Goal: Find specific page/section: Find specific page/section

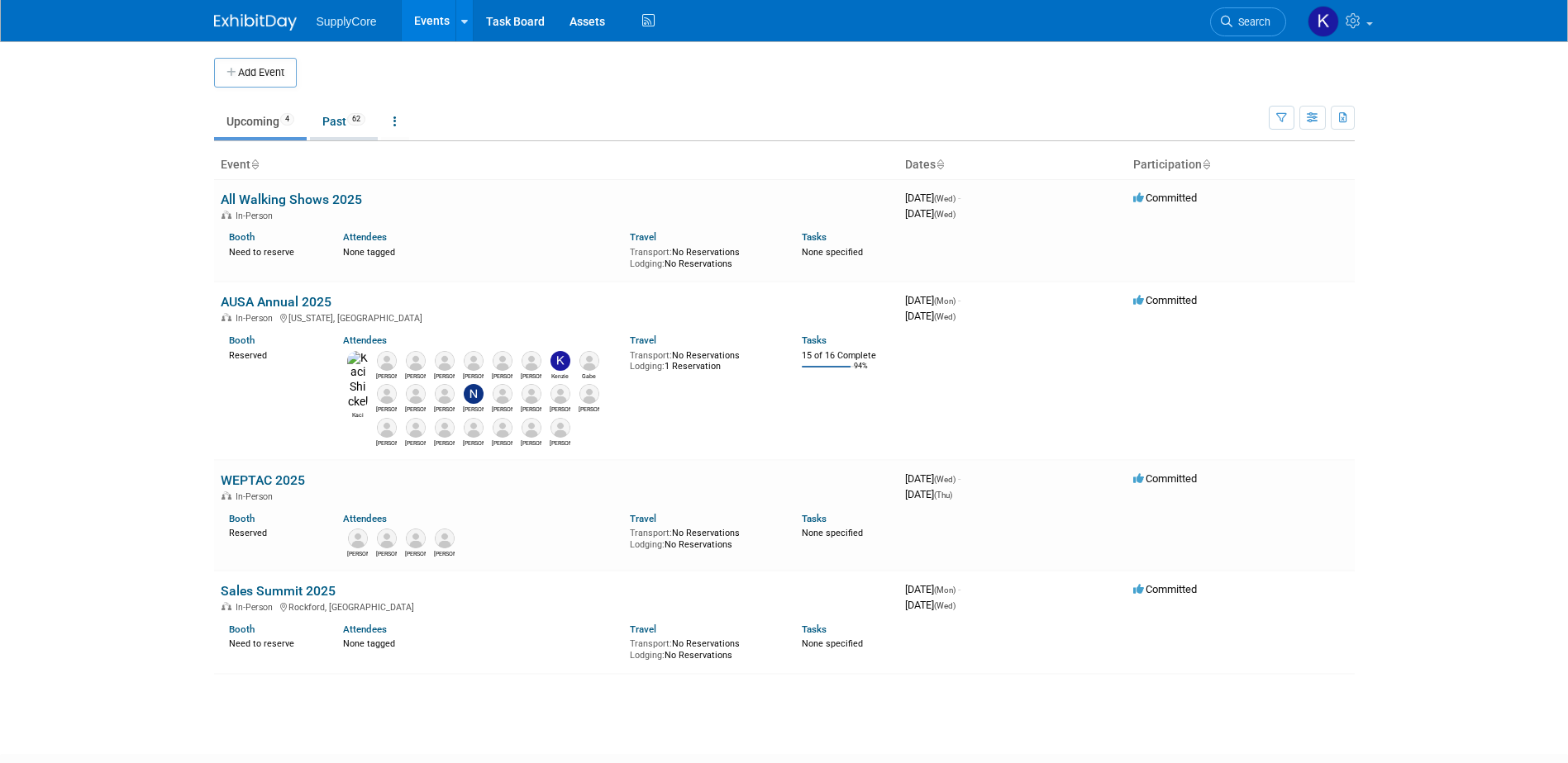
click at [351, 130] on link "Past 62" at bounding box center [344, 122] width 68 height 31
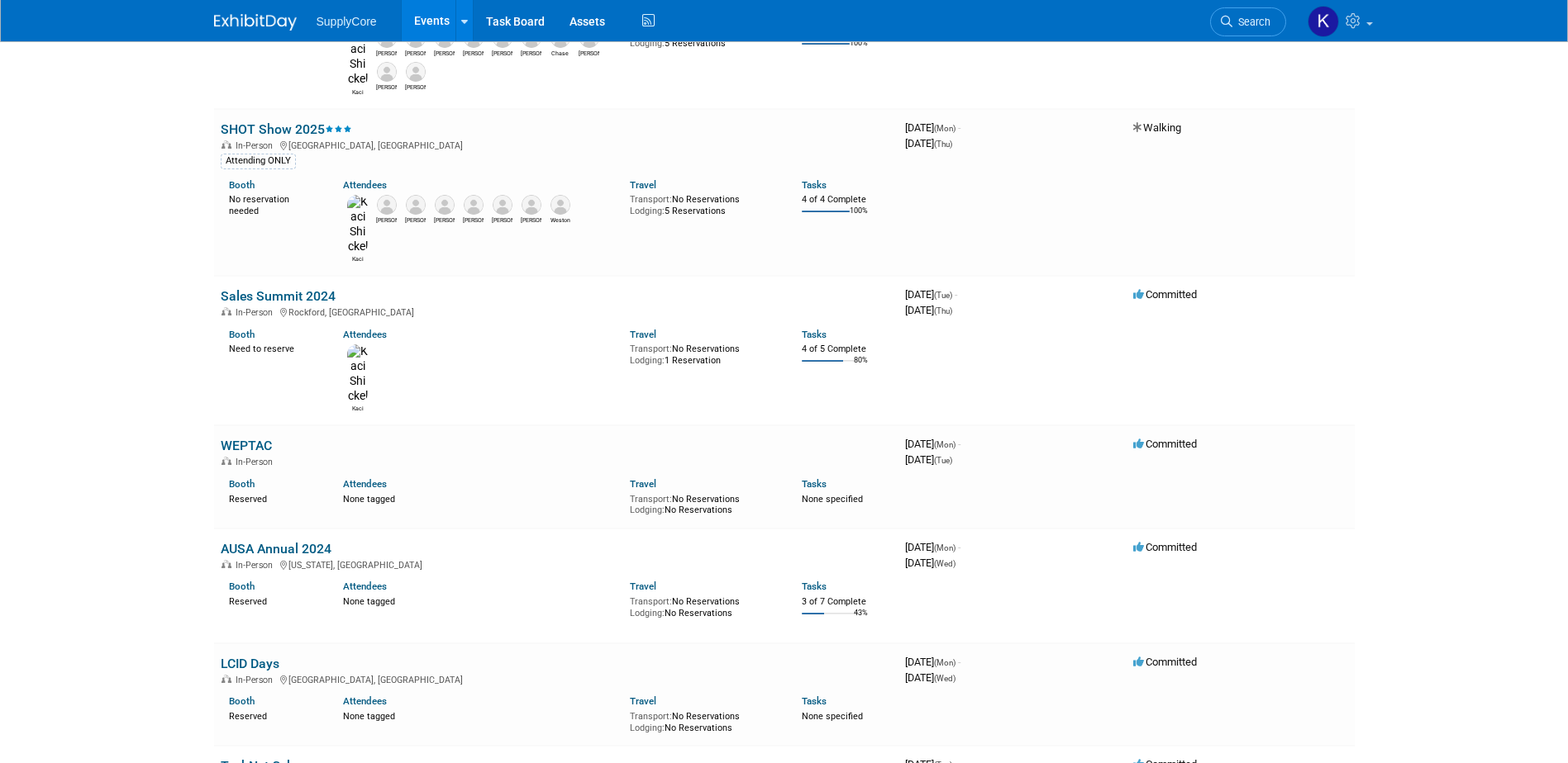
scroll to position [2892, 0]
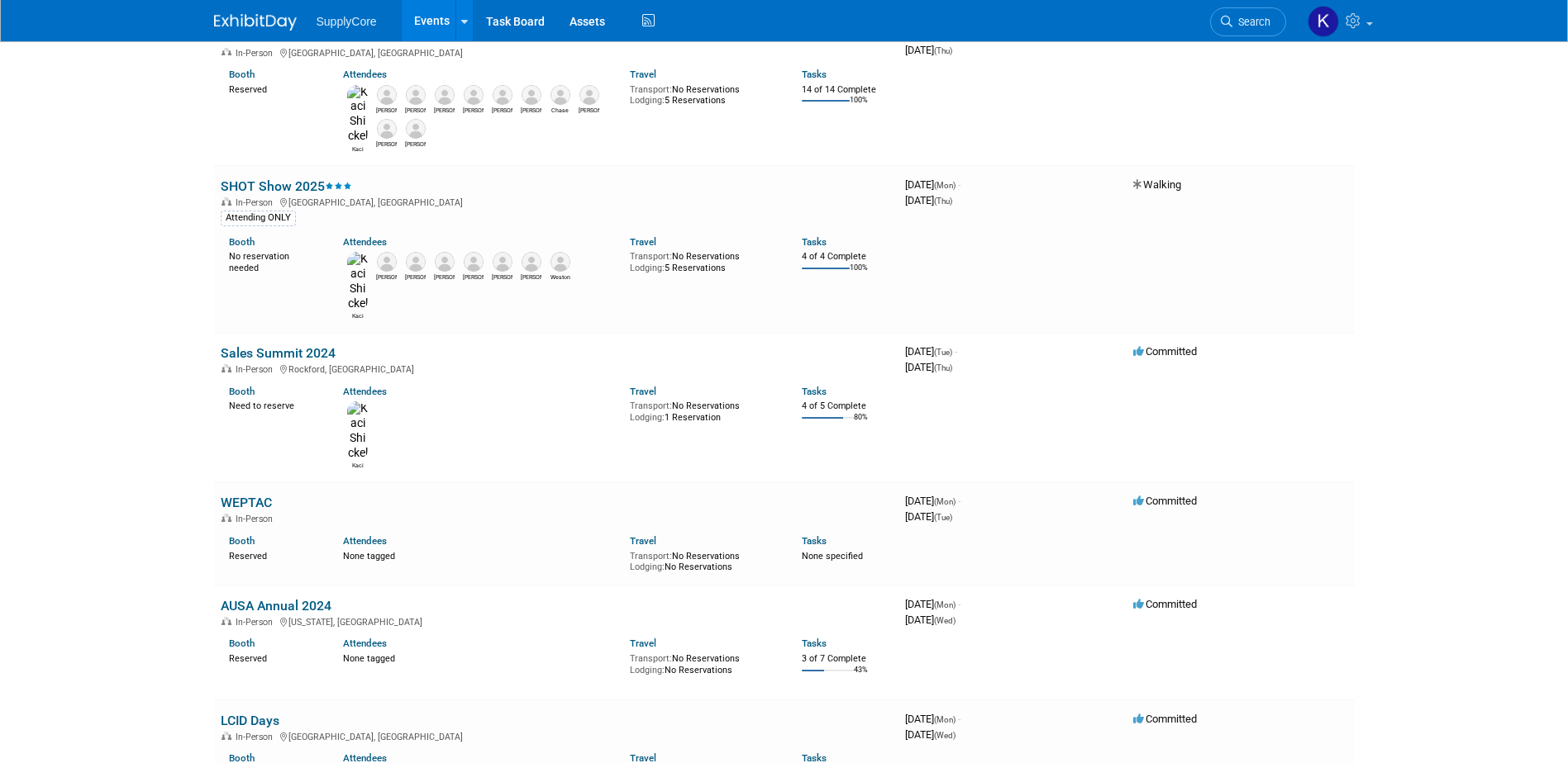
click at [266, 495] on link "WEPTAC" at bounding box center [246, 503] width 51 height 16
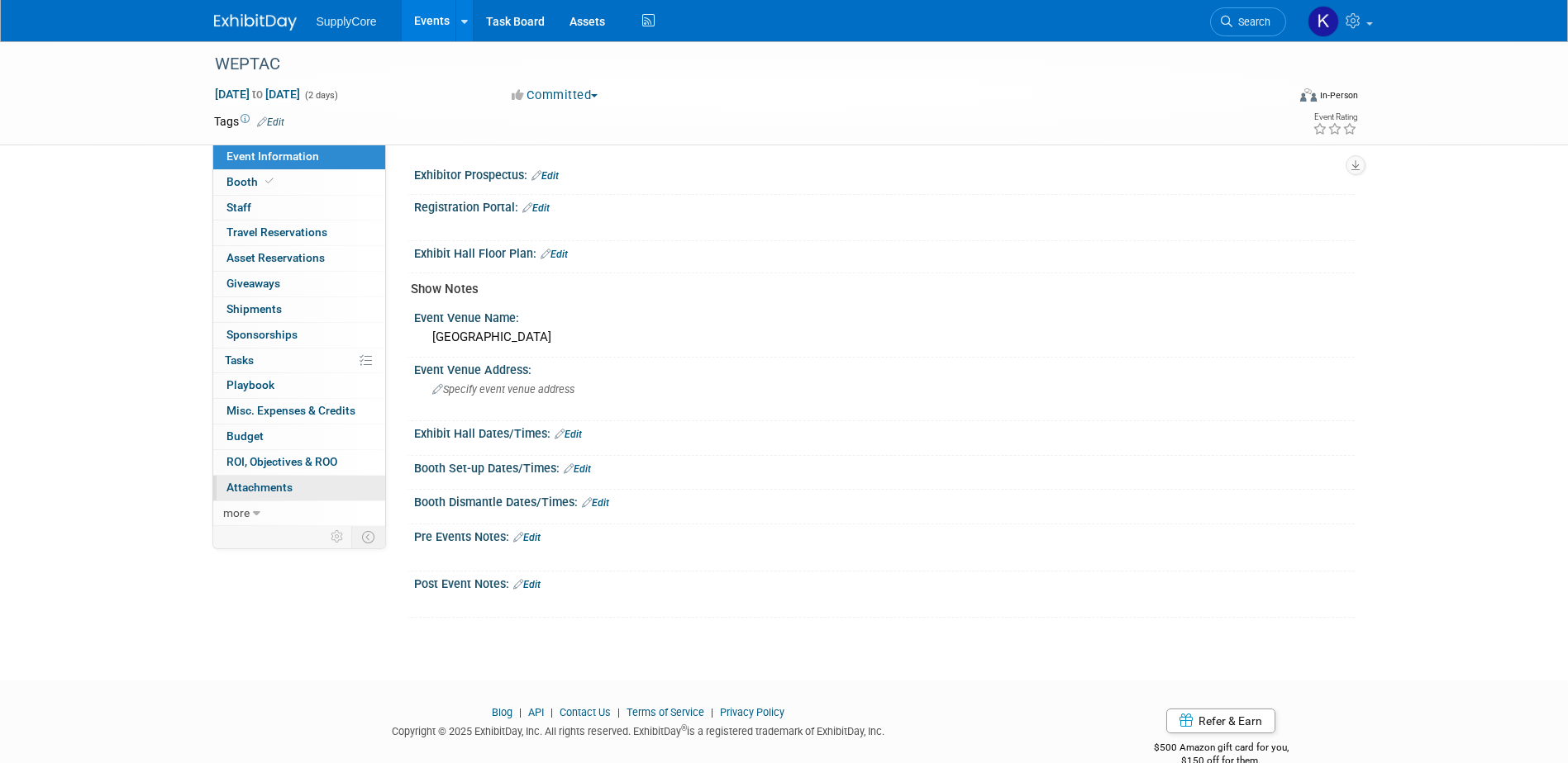
click at [280, 493] on span "Attachments 0" at bounding box center [260, 488] width 66 height 13
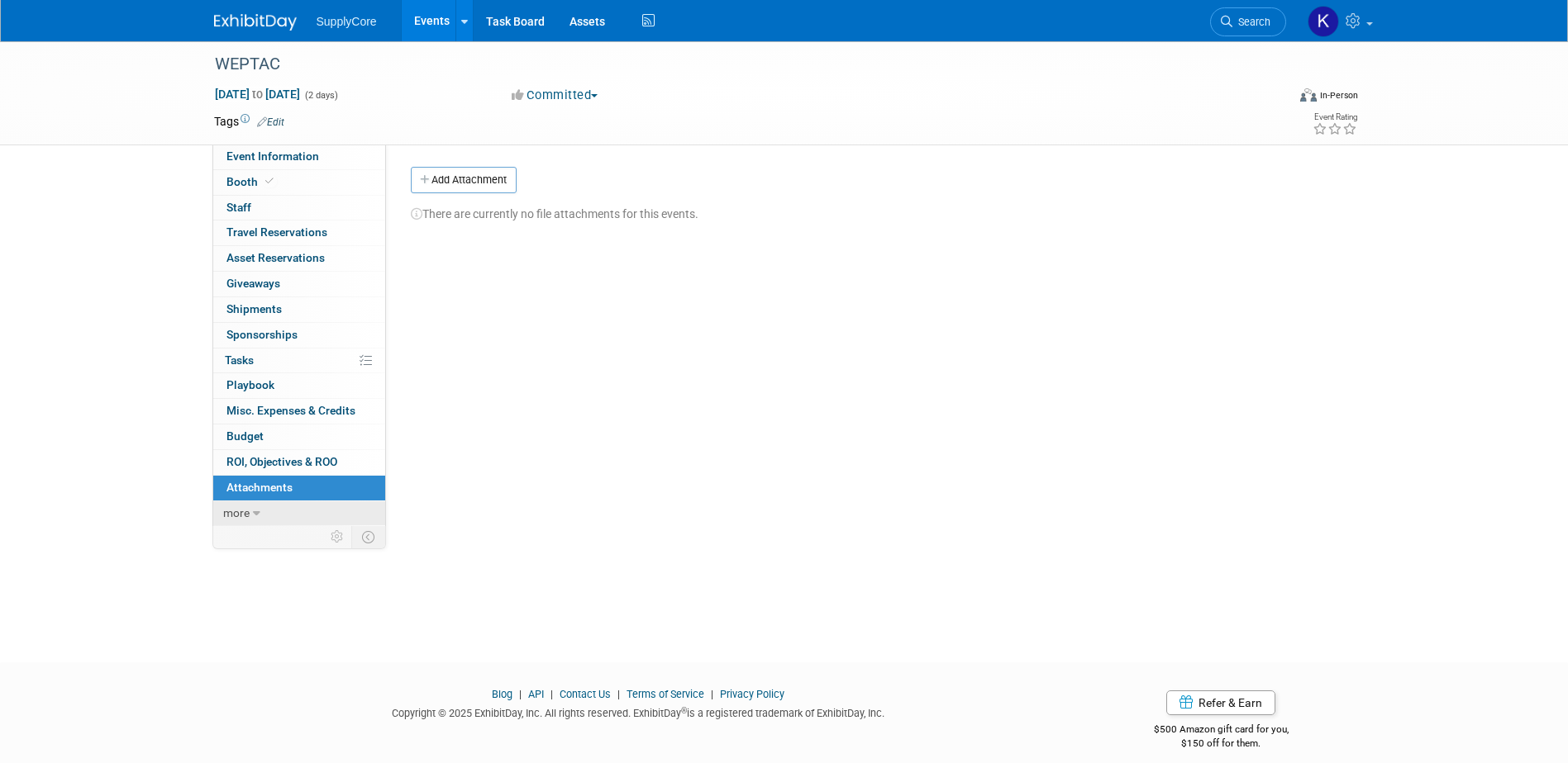
click at [270, 508] on link "more" at bounding box center [299, 514] width 172 height 25
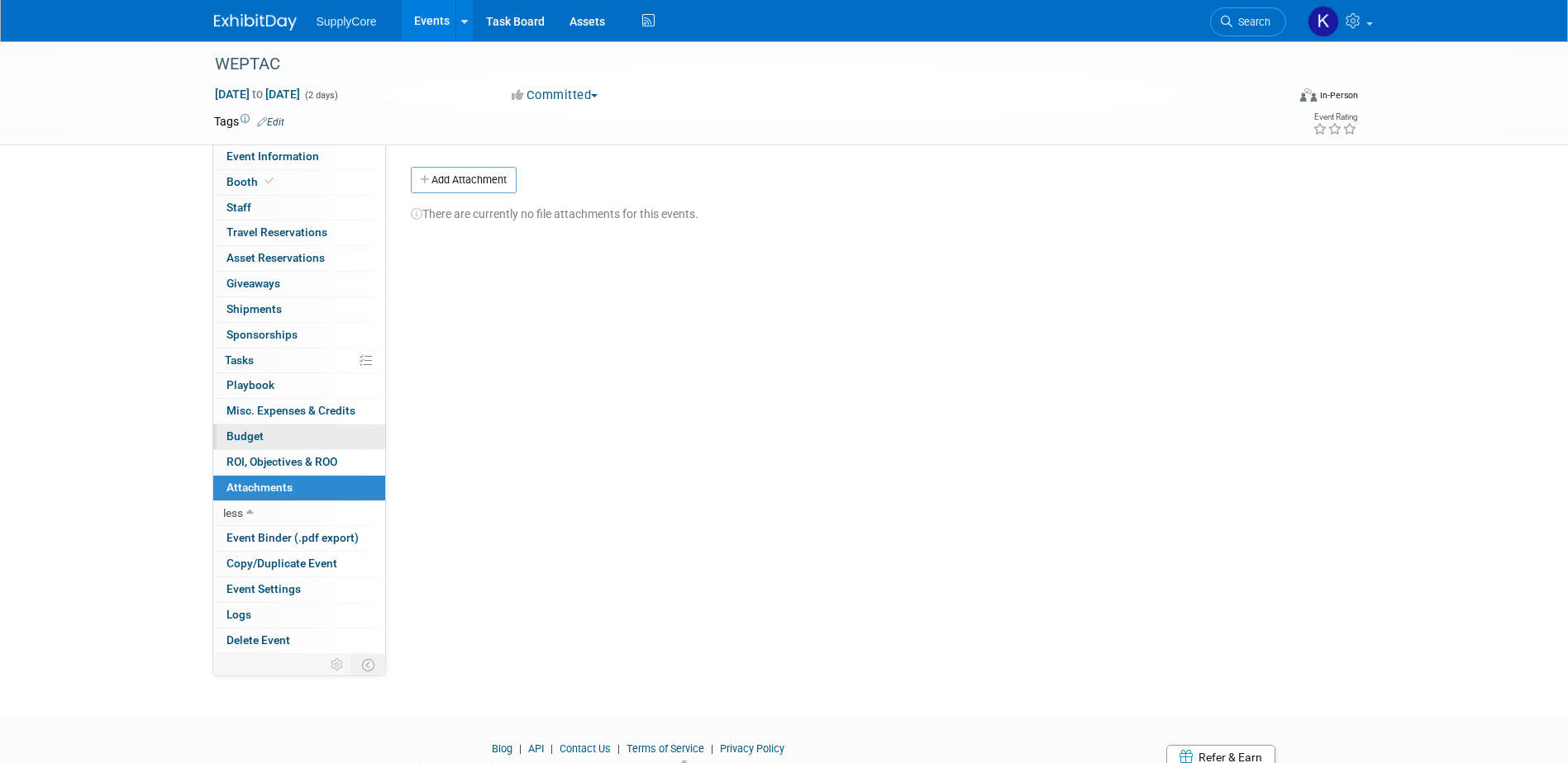
click at [280, 438] on link "Budget" at bounding box center [299, 437] width 172 height 25
